Goal: Task Accomplishment & Management: Manage account settings

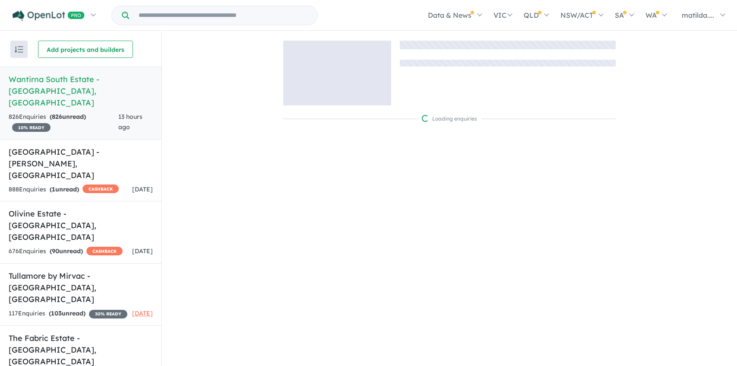
click at [82, 184] on span "CASHBACK" at bounding box center [100, 188] width 36 height 9
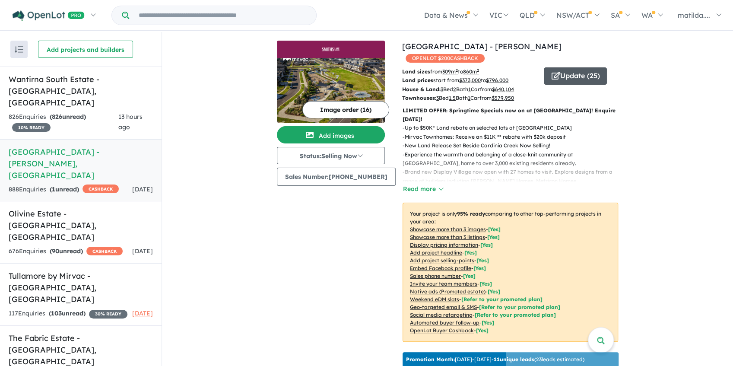
click at [569, 67] on button "Update ( 25 )" at bounding box center [575, 75] width 63 height 17
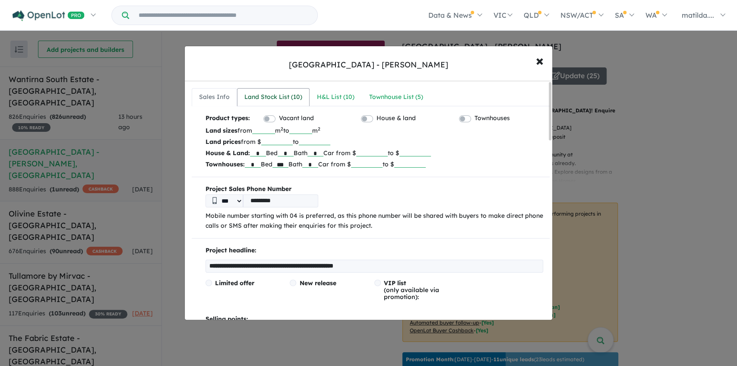
click at [285, 91] on link "Land Stock List ( 10 )" at bounding box center [273, 97] width 73 height 18
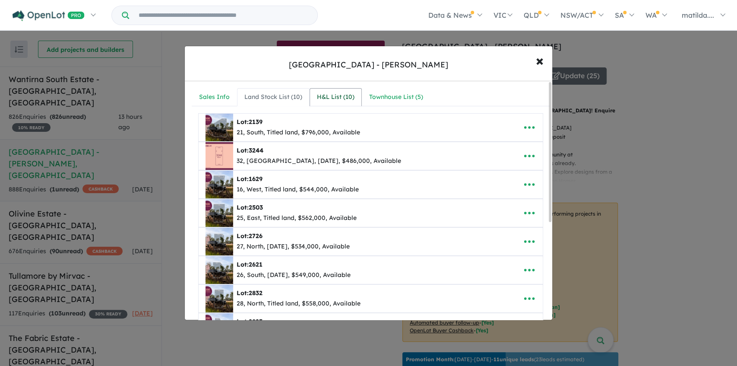
click at [313, 104] on link "H&L List ( 10 )" at bounding box center [336, 97] width 52 height 18
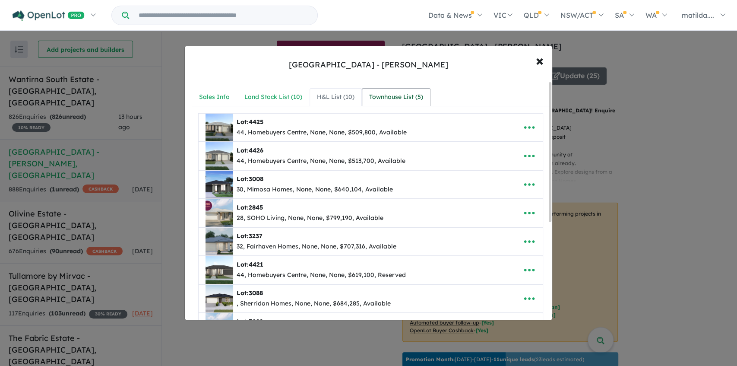
click at [402, 97] on div "Townhouse List ( 5 )" at bounding box center [396, 97] width 54 height 10
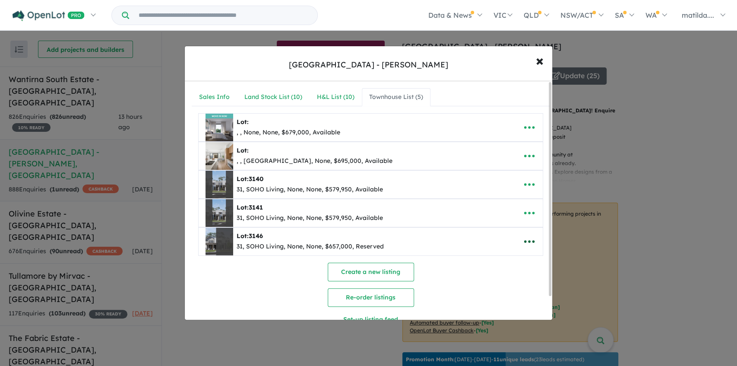
click at [532, 238] on icon "button" at bounding box center [529, 241] width 13 height 13
click at [504, 278] on link "Remove" at bounding box center [510, 282] width 64 height 20
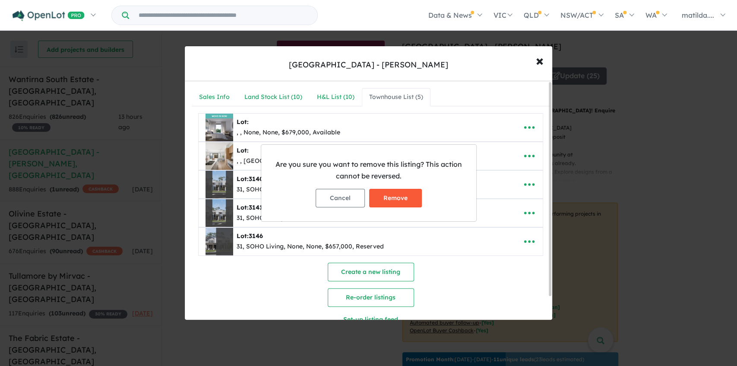
click at [392, 207] on button "Remove" at bounding box center [395, 198] width 53 height 19
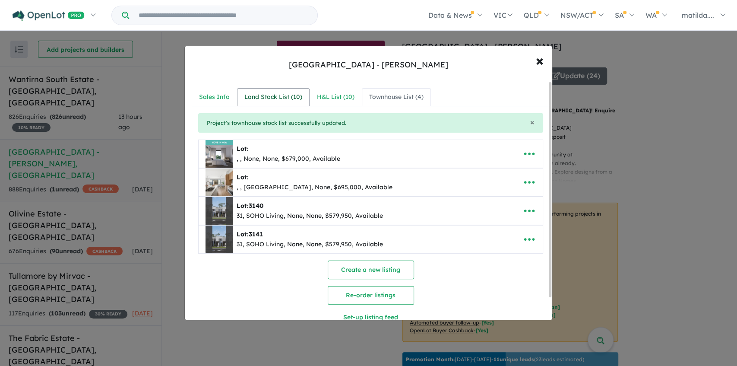
click at [285, 97] on div "Land Stock List ( 10 )" at bounding box center [273, 97] width 58 height 10
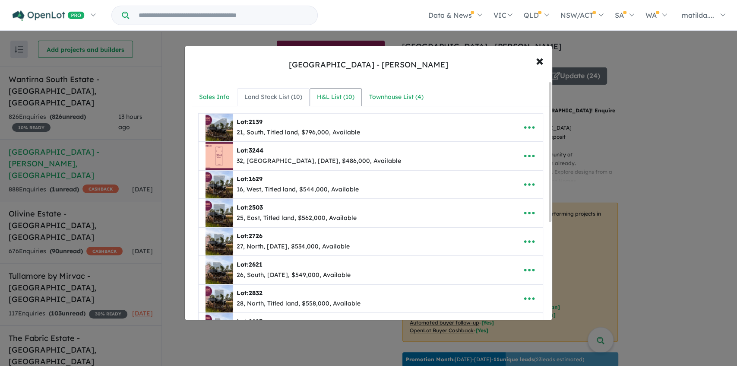
click at [339, 103] on link "H&L List ( 10 )" at bounding box center [336, 97] width 52 height 18
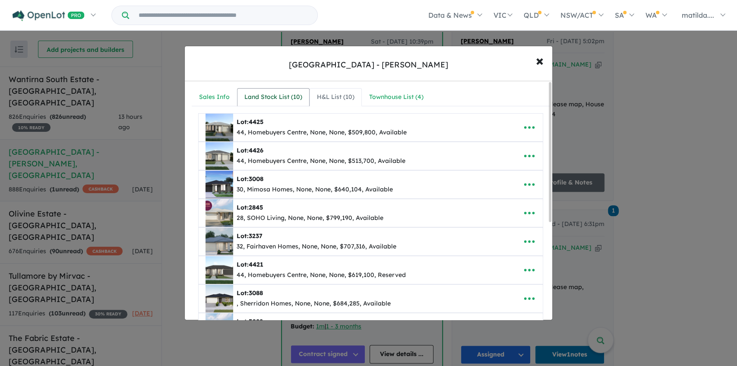
click at [284, 104] on link "Land Stock List ( 10 )" at bounding box center [273, 97] width 73 height 18
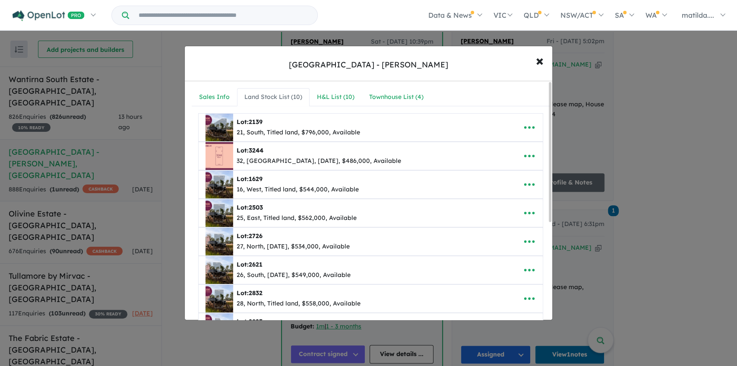
click at [237, 88] on link "Land Stock List ( 10 )" at bounding box center [273, 97] width 73 height 18
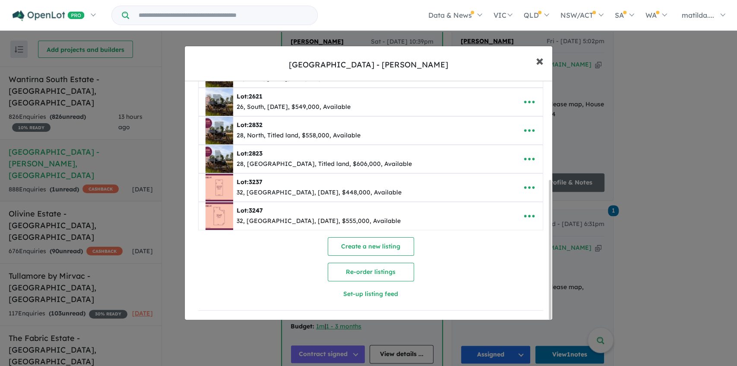
click at [540, 60] on span "×" at bounding box center [540, 60] width 8 height 19
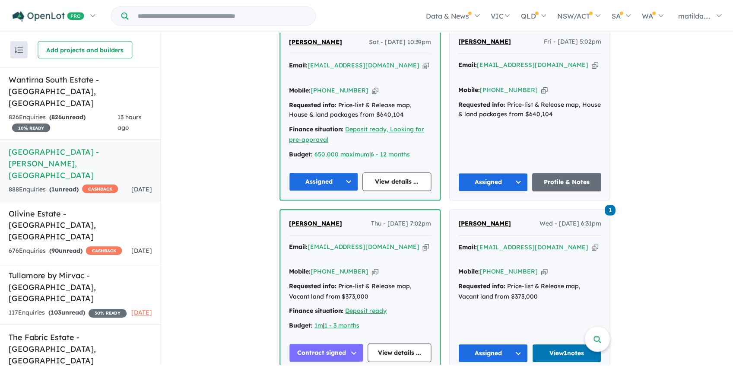
scroll to position [0, 0]
